Goal: Find specific page/section: Find specific page/section

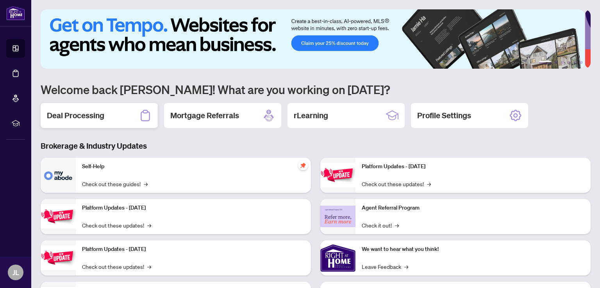
click at [75, 115] on h2 "Deal Processing" at bounding box center [75, 115] width 57 height 11
